Goal: Book appointment/travel/reservation

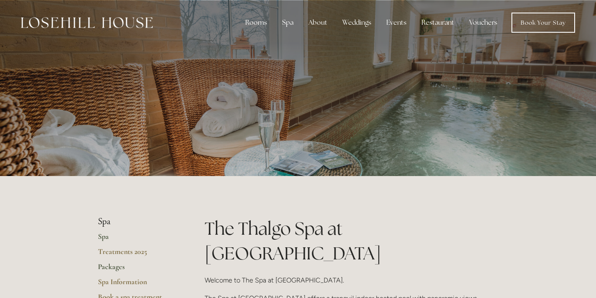
click at [113, 268] on link "Packages" at bounding box center [138, 269] width 80 height 15
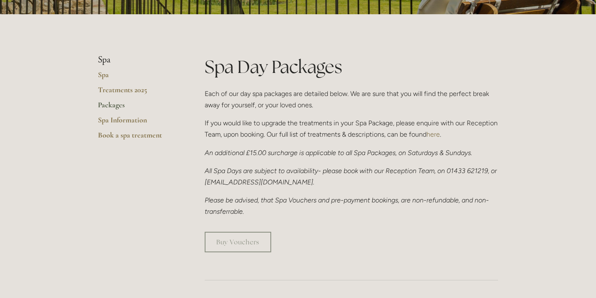
scroll to position [151, 0]
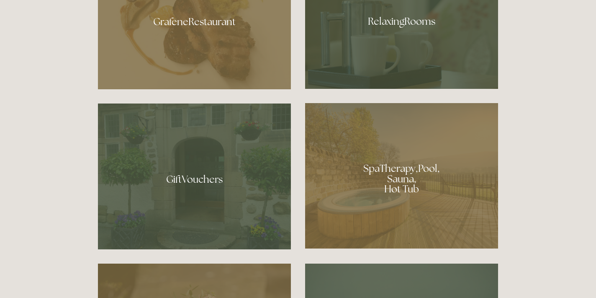
scroll to position [559, 0]
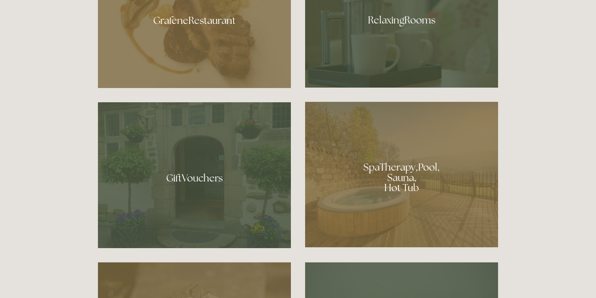
click at [387, 175] on div at bounding box center [401, 174] width 193 height 145
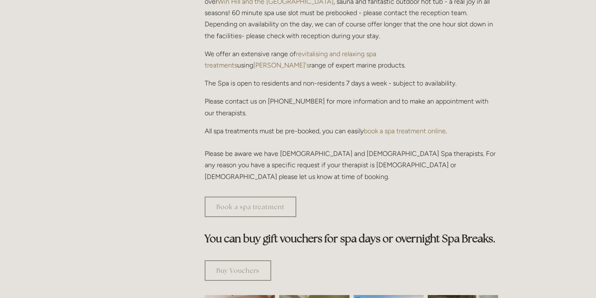
scroll to position [309, 0]
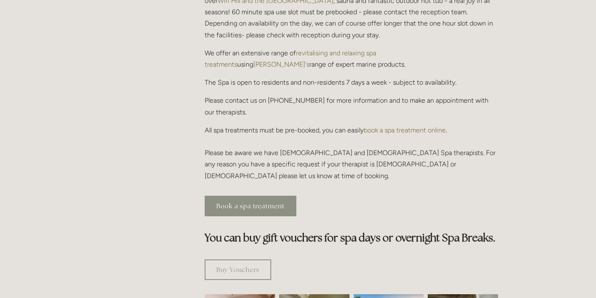
click at [266, 195] on link "Book a spa treatment" at bounding box center [251, 205] width 92 height 21
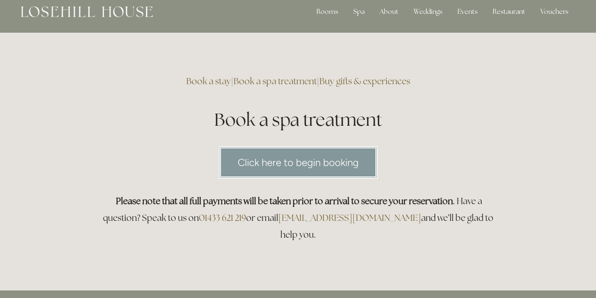
scroll to position [10, 0]
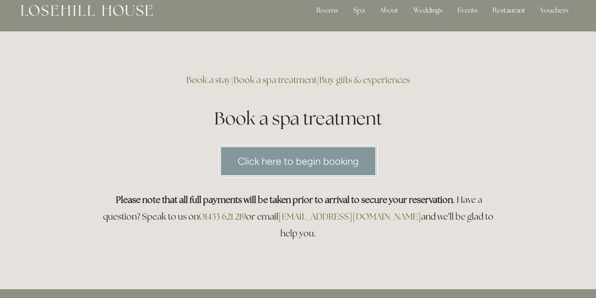
click at [270, 165] on link "Click here to begin booking" at bounding box center [298, 161] width 159 height 32
